Goal: Obtain resource: Download file/media

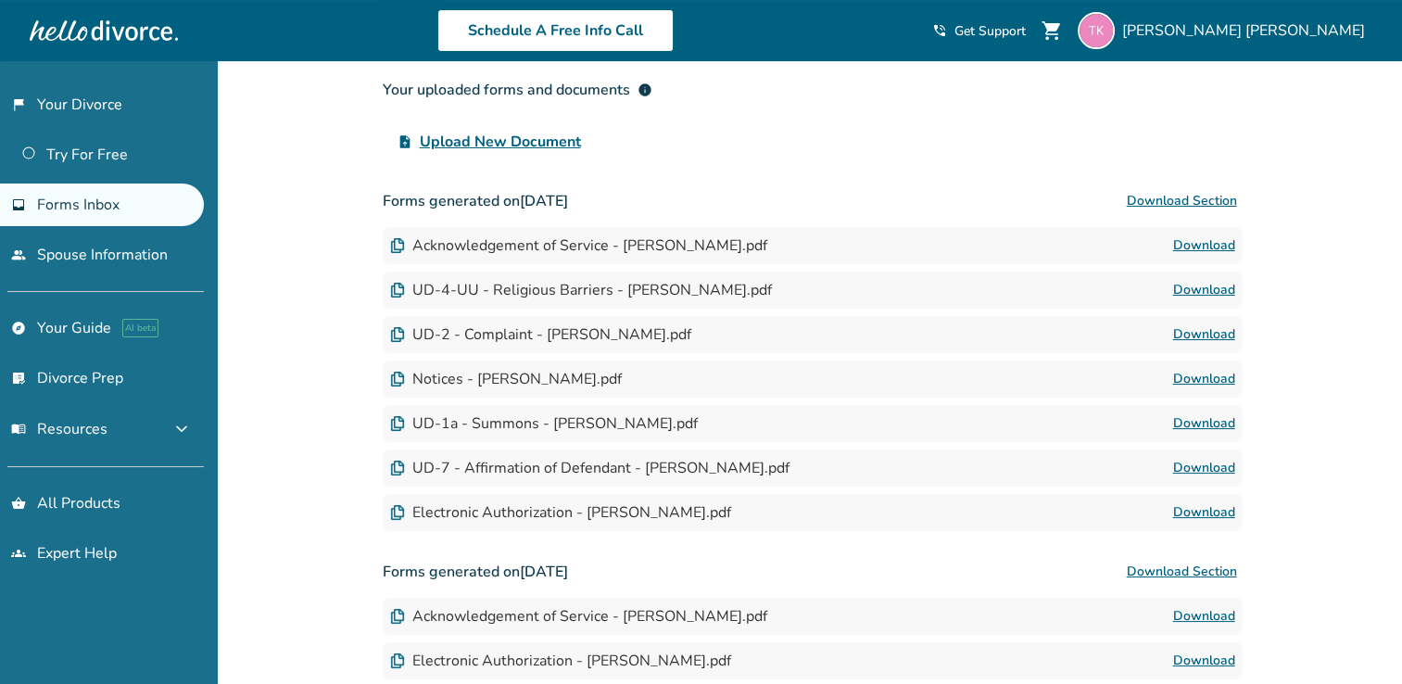
scroll to position [189, 0]
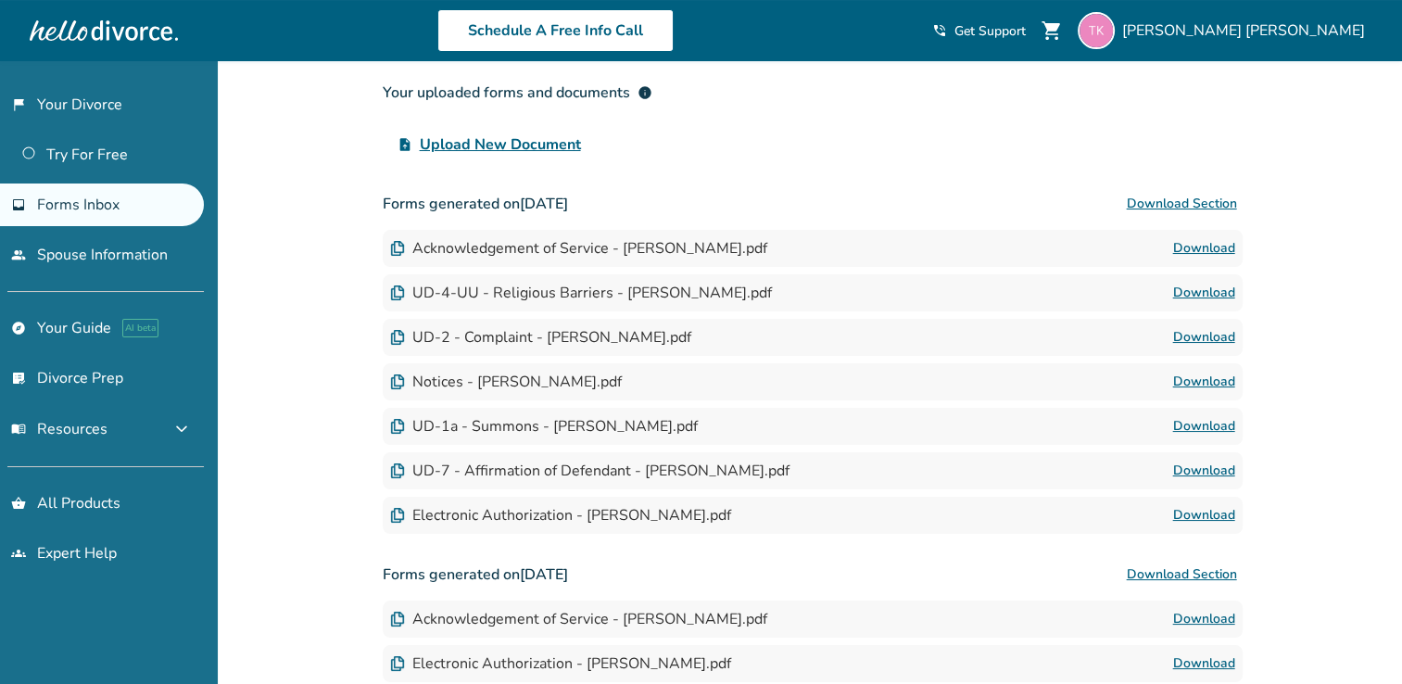
click at [1043, 346] on link "Download" at bounding box center [1204, 337] width 62 height 22
click at [1043, 435] on link "Download" at bounding box center [1204, 426] width 62 height 22
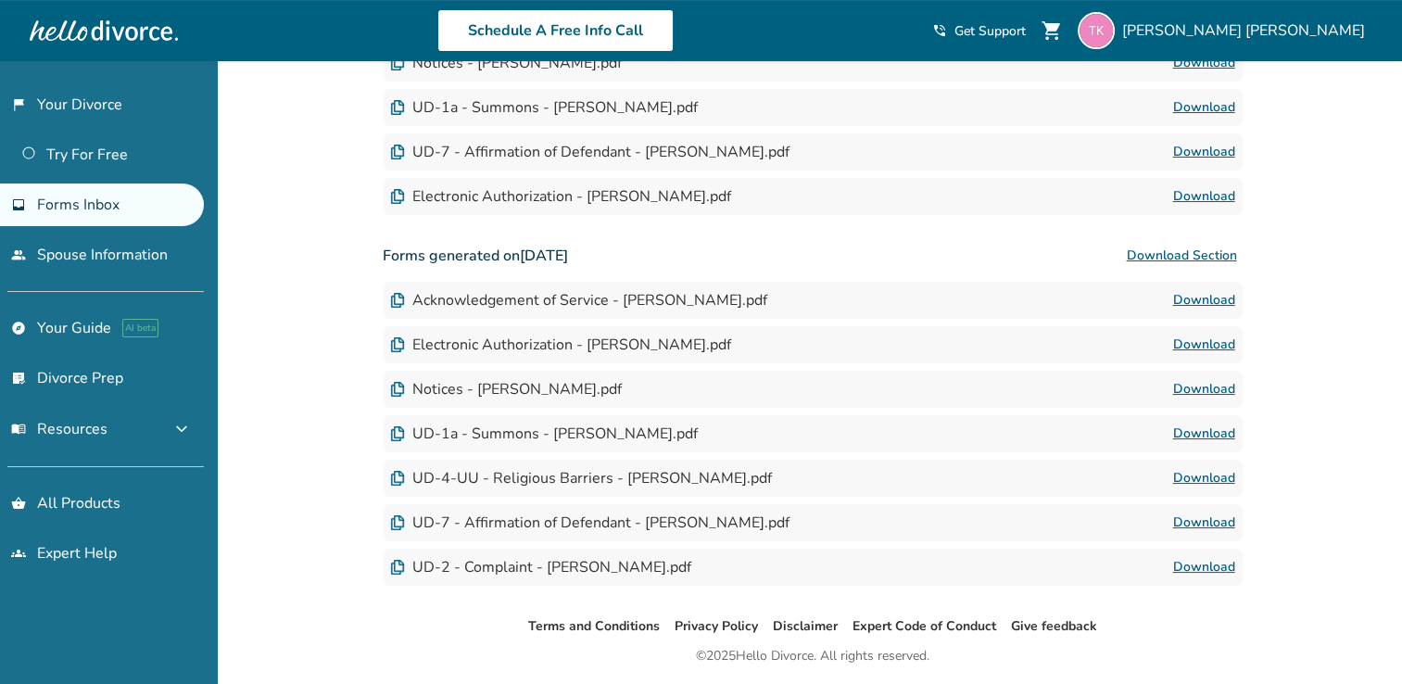
scroll to position [508, 0]
click at [1043, 438] on link "Download" at bounding box center [1204, 433] width 62 height 22
click at [85, 195] on span "Forms Inbox" at bounding box center [78, 205] width 82 height 20
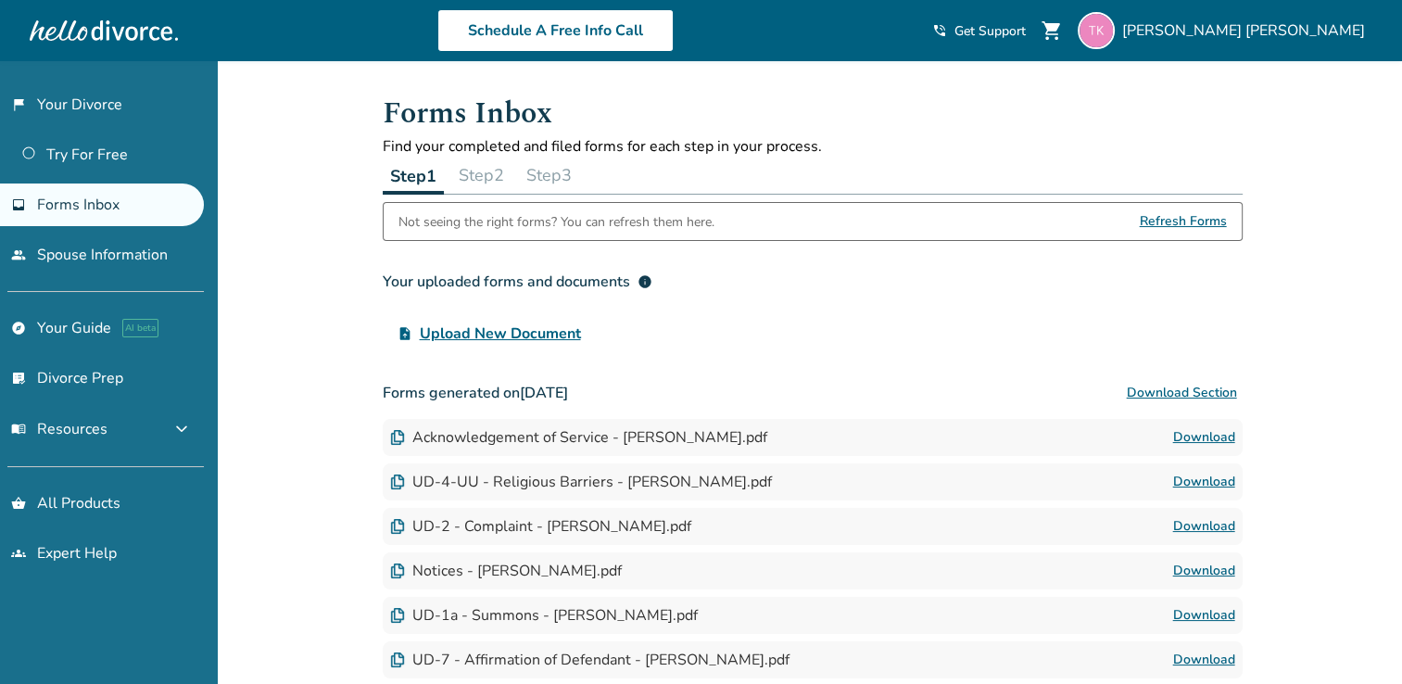
click at [85, 195] on span "Forms Inbox" at bounding box center [78, 205] width 82 height 20
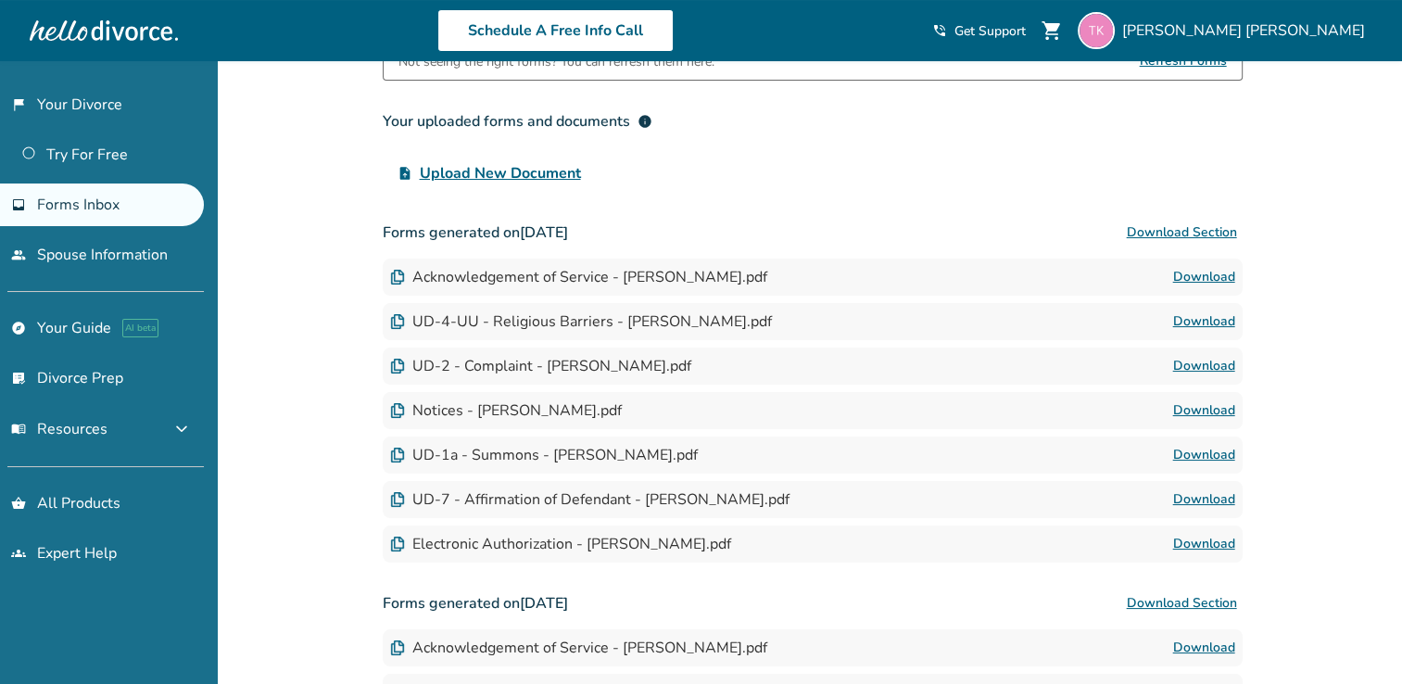
scroll to position [170, 0]
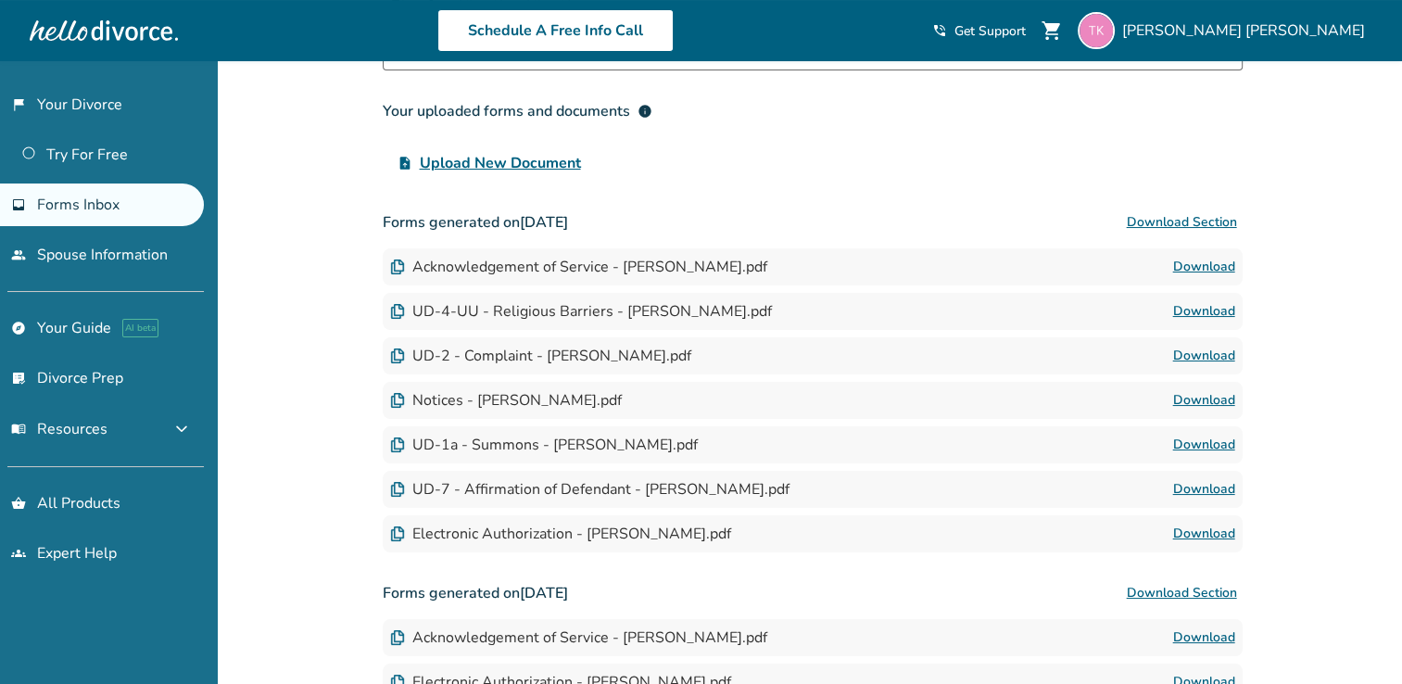
click at [1211, 448] on link "Download" at bounding box center [1204, 445] width 62 height 22
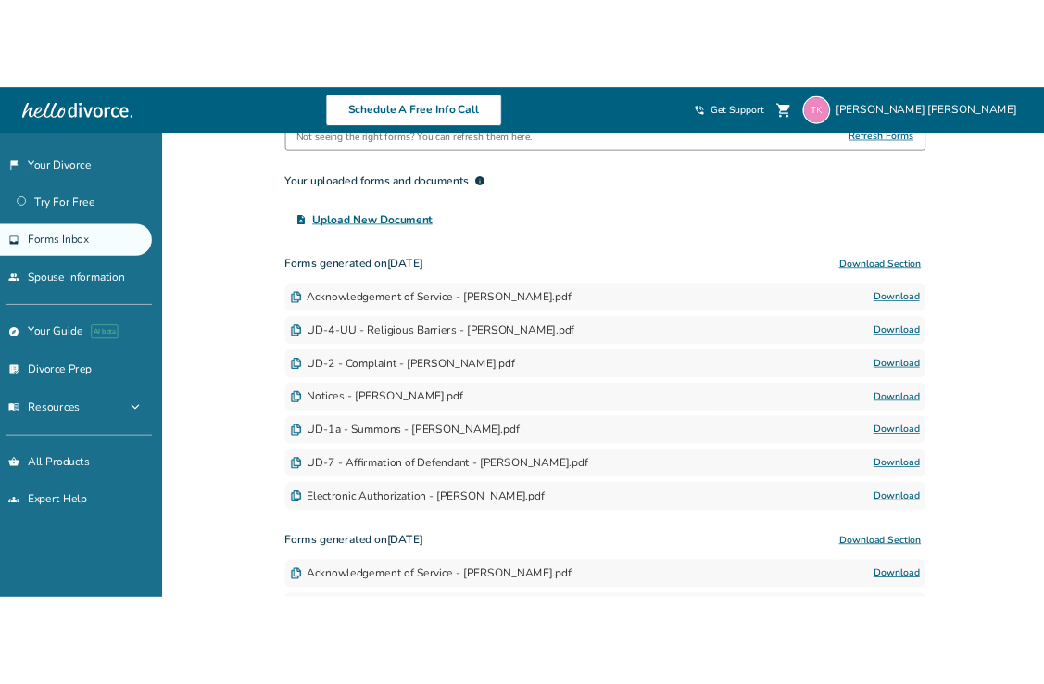
scroll to position [196, 0]
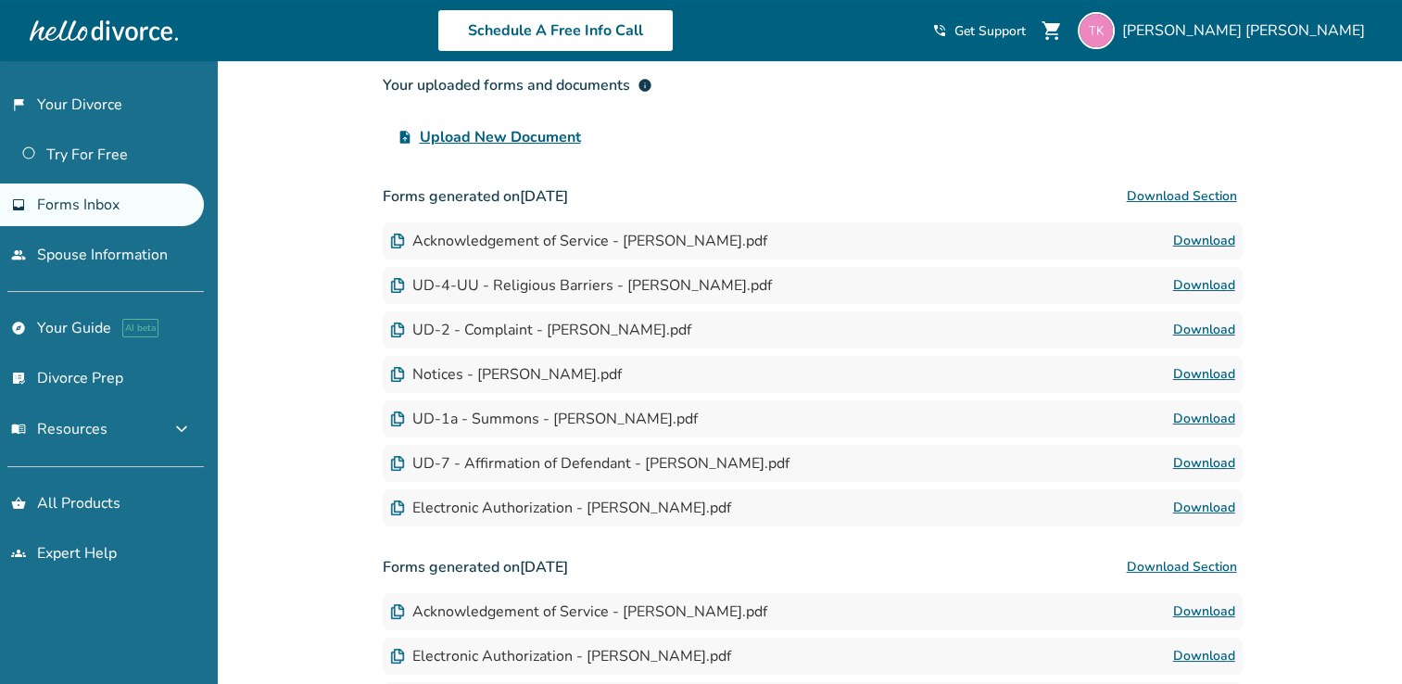
click at [1206, 334] on link "Download" at bounding box center [1204, 330] width 62 height 22
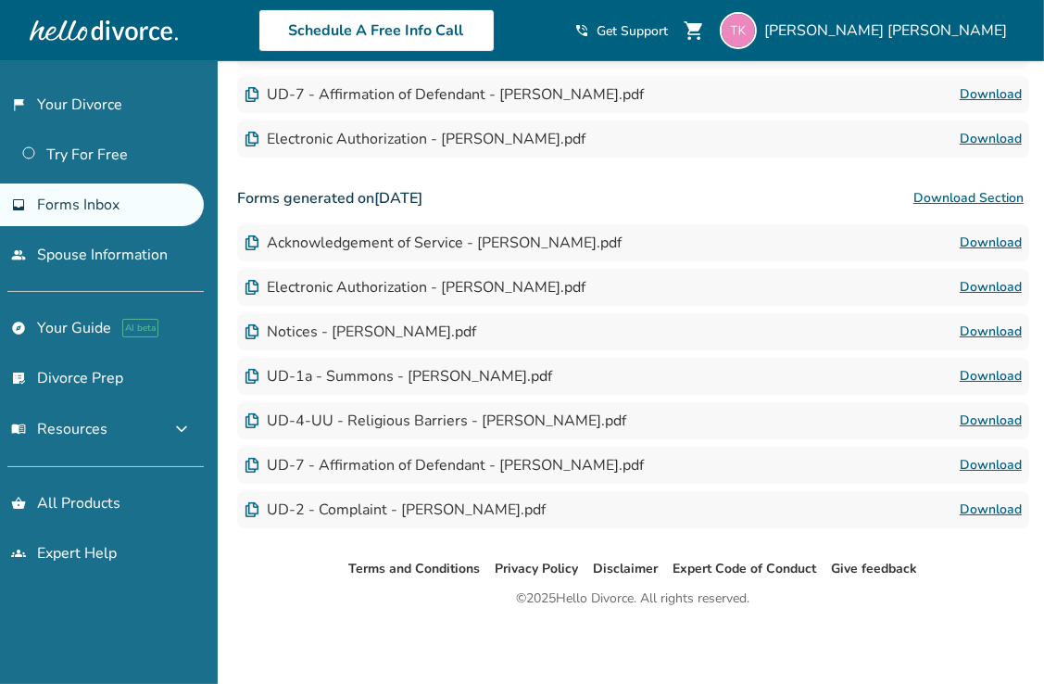
scroll to position [566, 0]
click at [997, 515] on link "Download" at bounding box center [991, 509] width 62 height 22
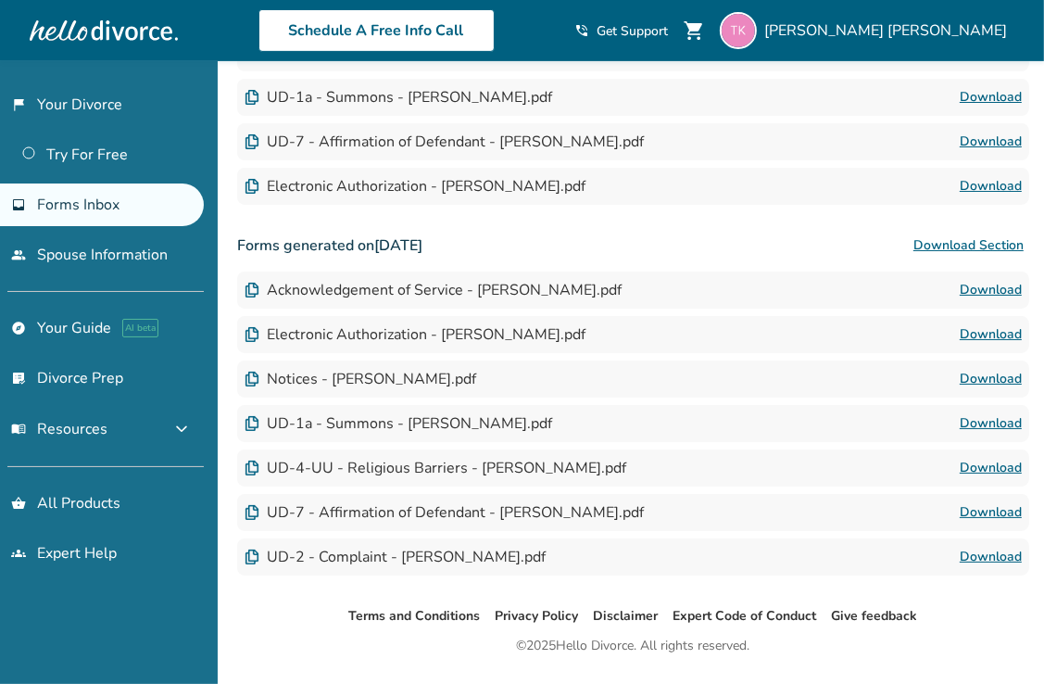
scroll to position [568, 0]
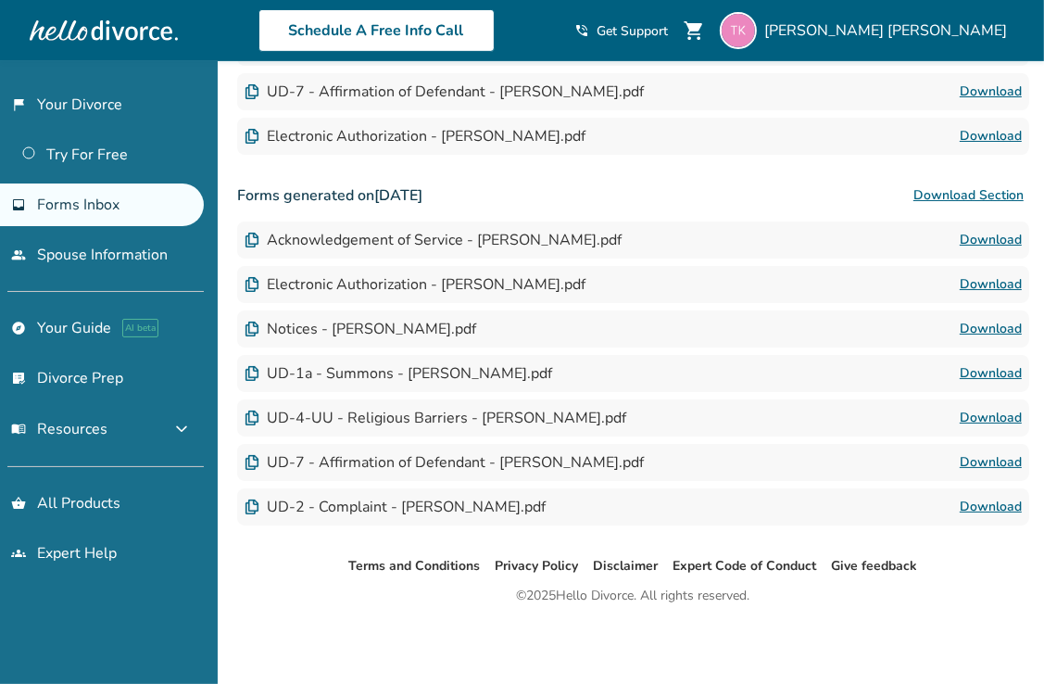
click at [996, 512] on link "Download" at bounding box center [991, 507] width 62 height 22
click at [78, 100] on link "flag_2 Your Divorce" at bounding box center [102, 104] width 204 height 43
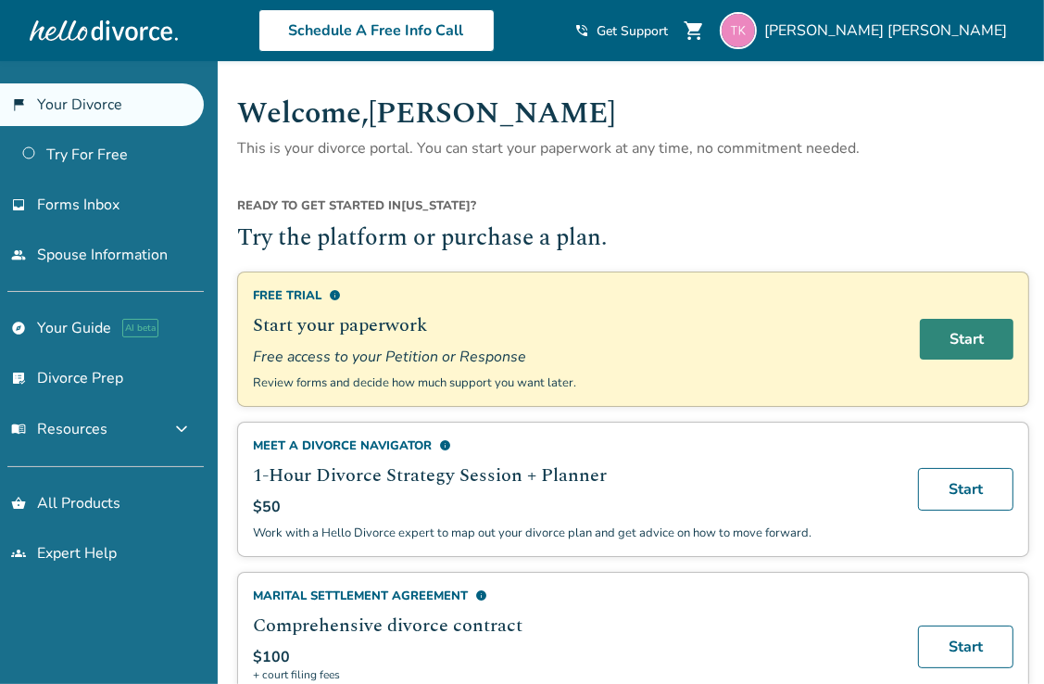
click at [967, 336] on link "Start" at bounding box center [967, 339] width 94 height 41
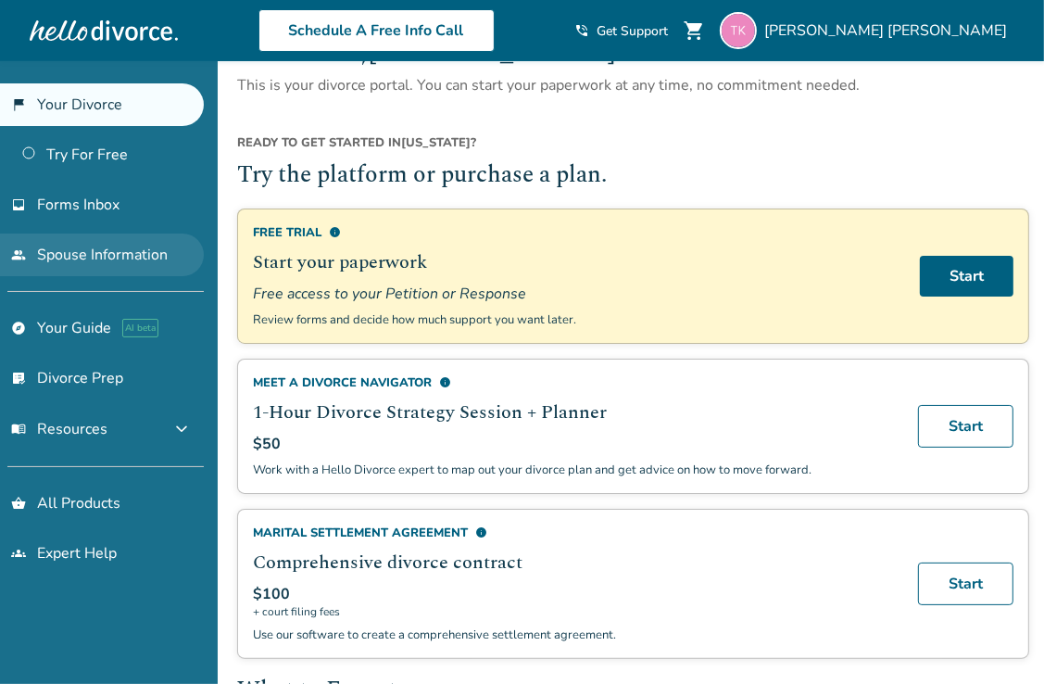
click at [82, 252] on link "people Spouse Information" at bounding box center [102, 254] width 204 height 43
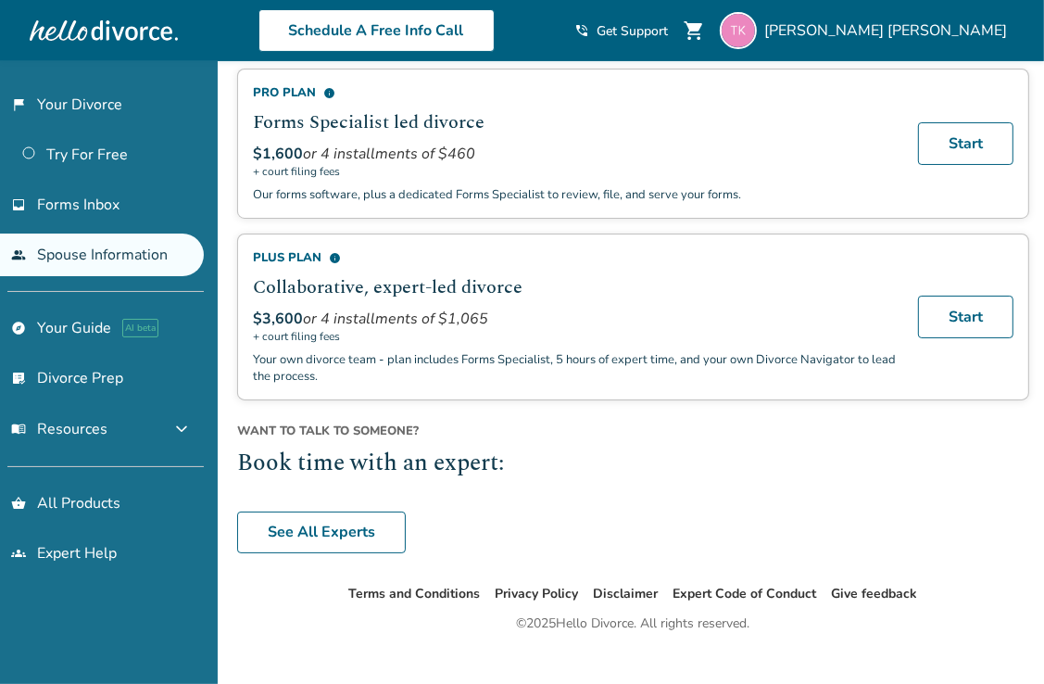
scroll to position [372, 0]
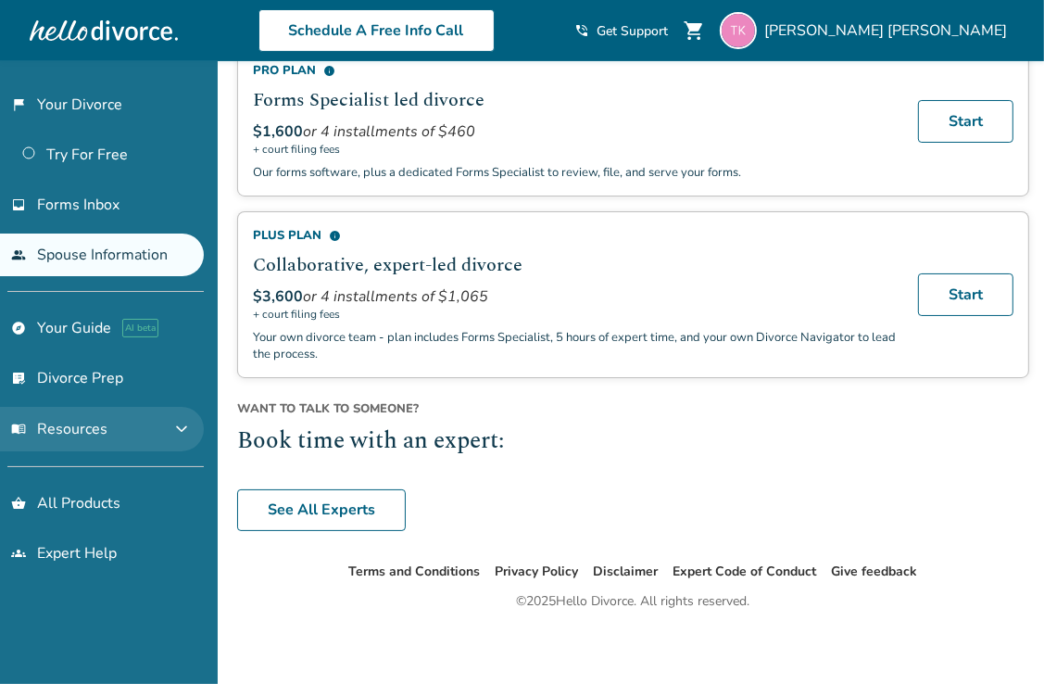
click at [74, 431] on span "menu_book Resources" at bounding box center [59, 429] width 96 height 20
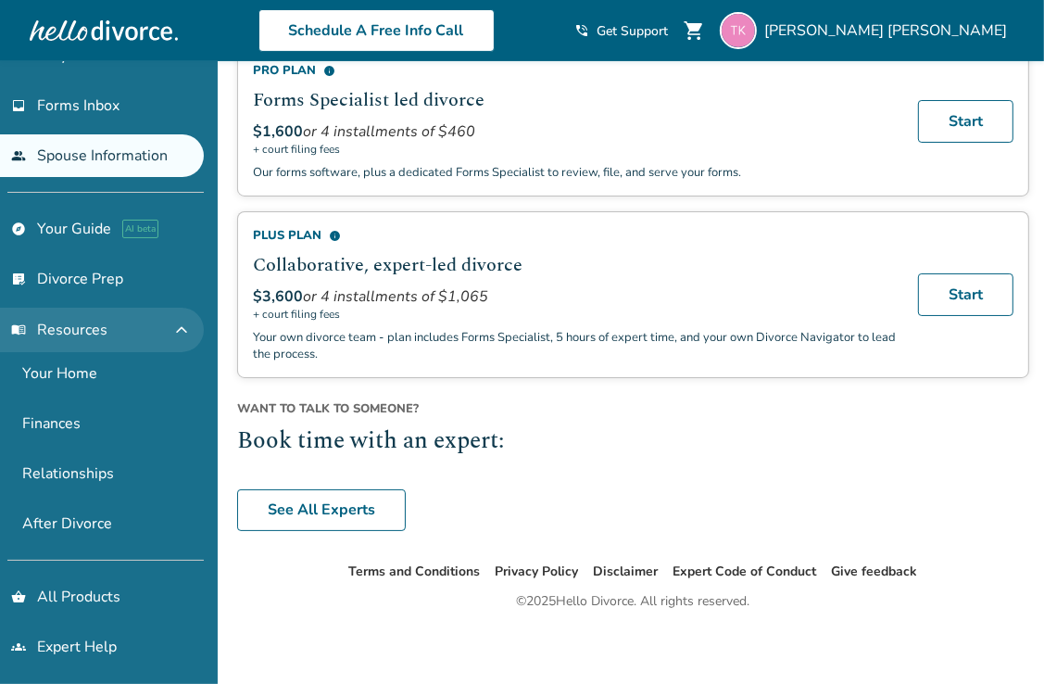
scroll to position [100, 0]
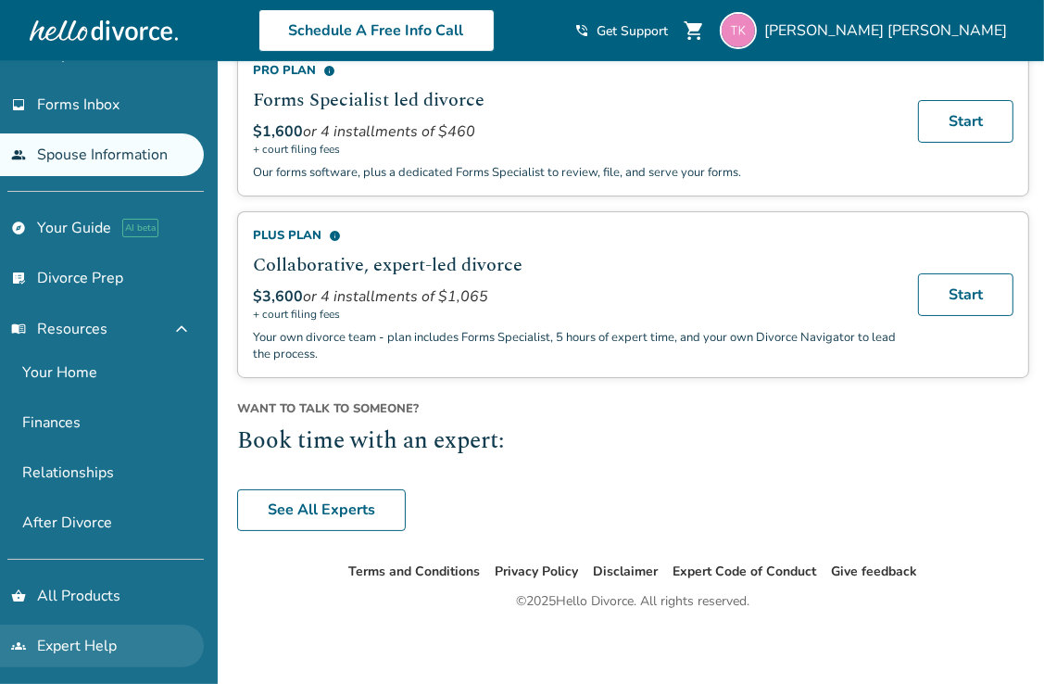
click at [82, 649] on link "groups Expert Help" at bounding box center [102, 645] width 204 height 43
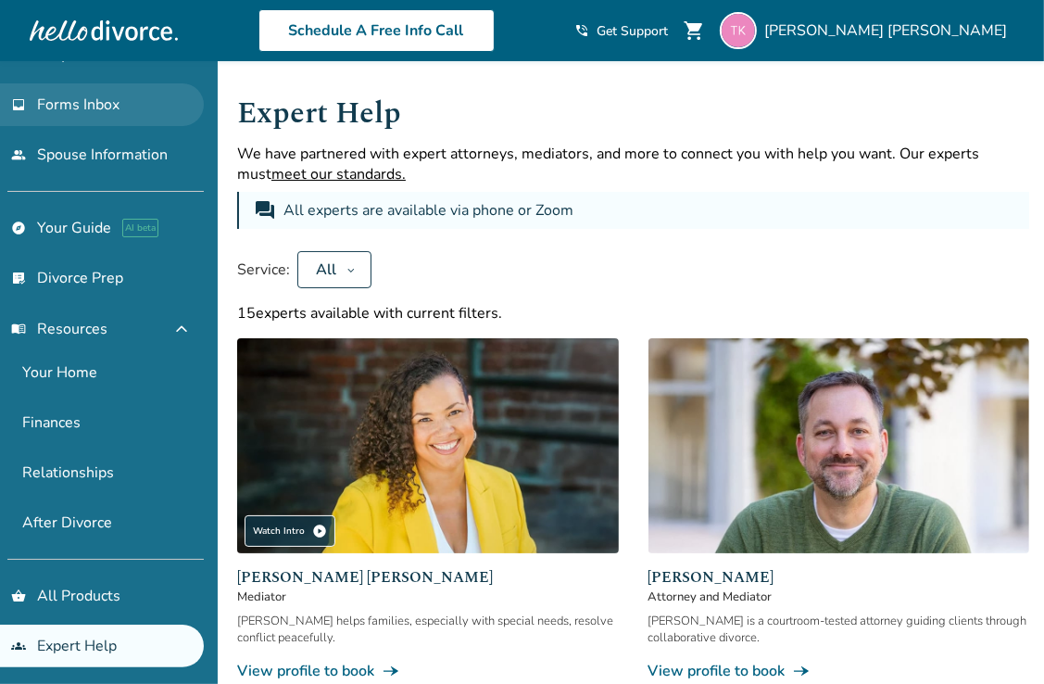
click at [76, 102] on span "Forms Inbox" at bounding box center [78, 105] width 82 height 20
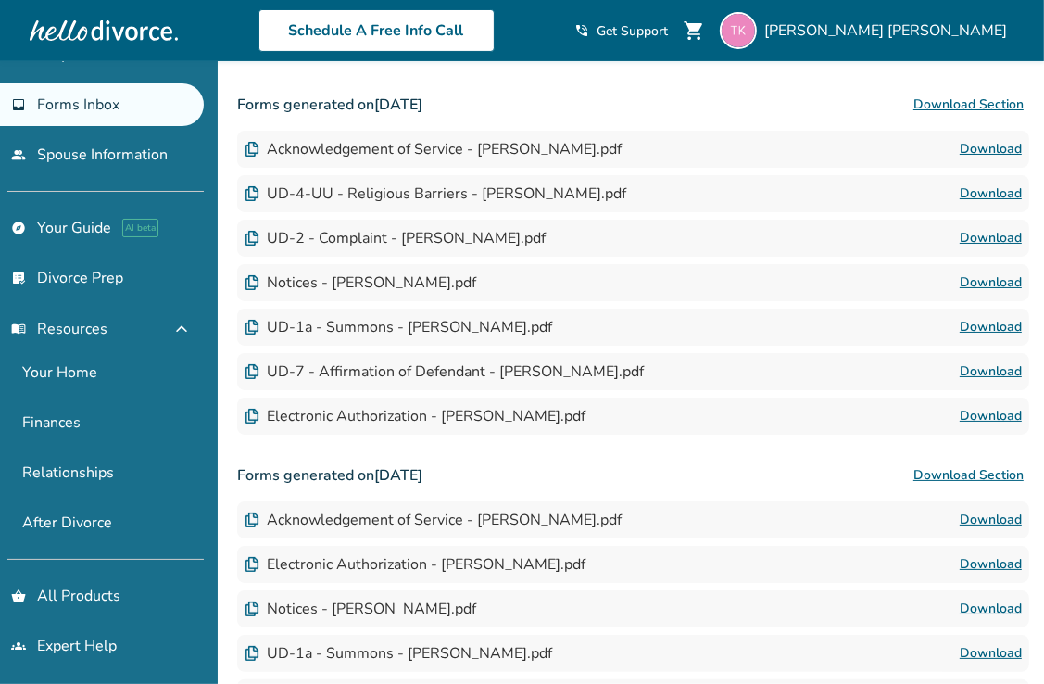
scroll to position [290, 0]
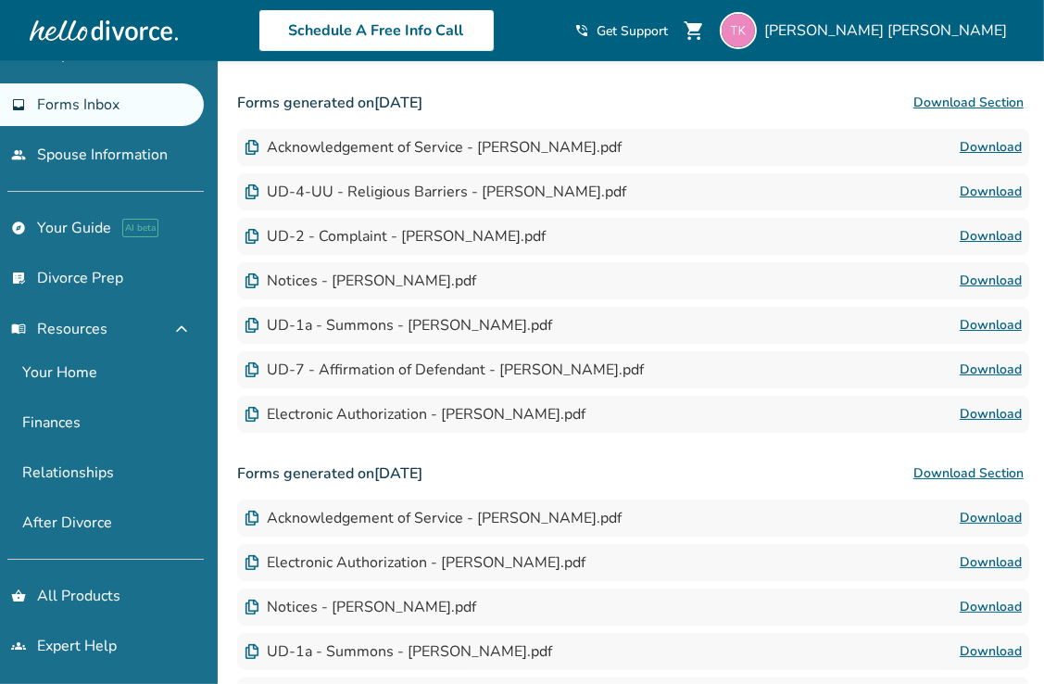
click at [990, 245] on link "Download" at bounding box center [991, 236] width 62 height 22
